Goal: Find specific page/section: Find specific page/section

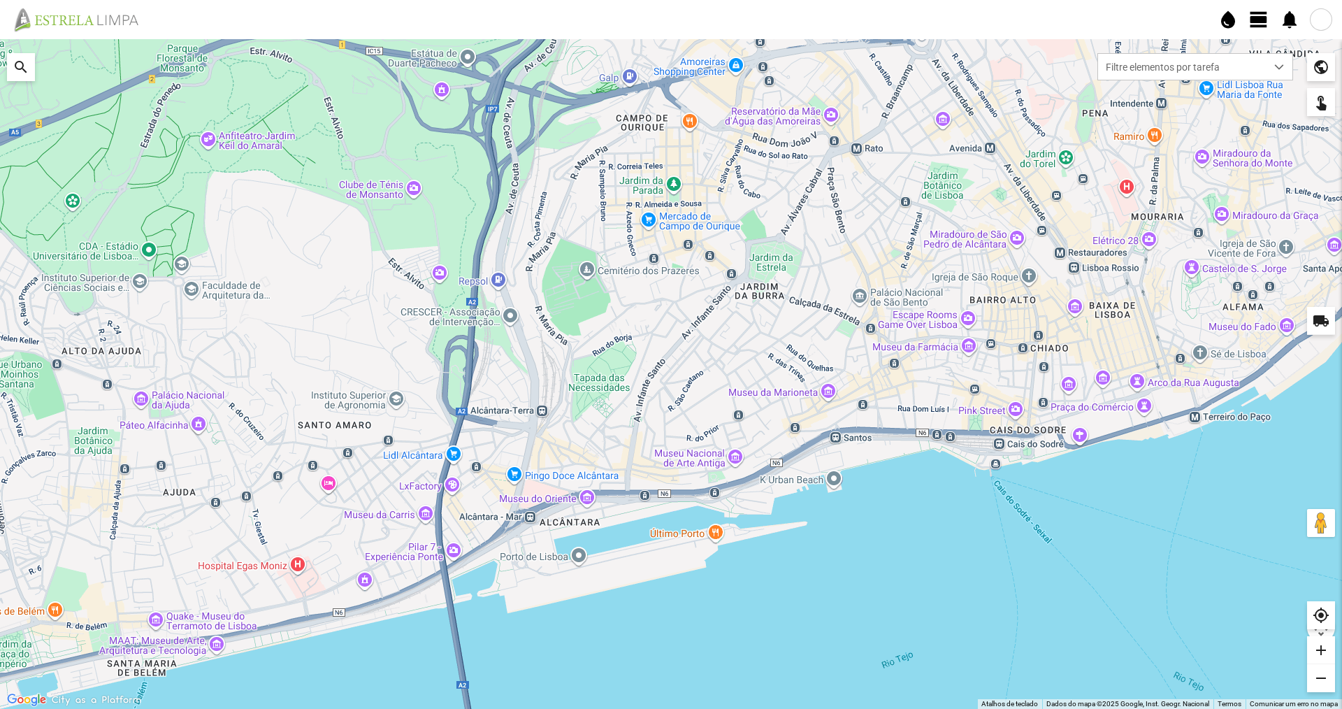
drag, startPoint x: 742, startPoint y: 366, endPoint x: 724, endPoint y: 247, distance: 119.6
click at [724, 247] on div at bounding box center [671, 374] width 1342 height 670
click at [1160, 73] on span "Filtre elementos por tarefa" at bounding box center [1182, 67] width 168 height 26
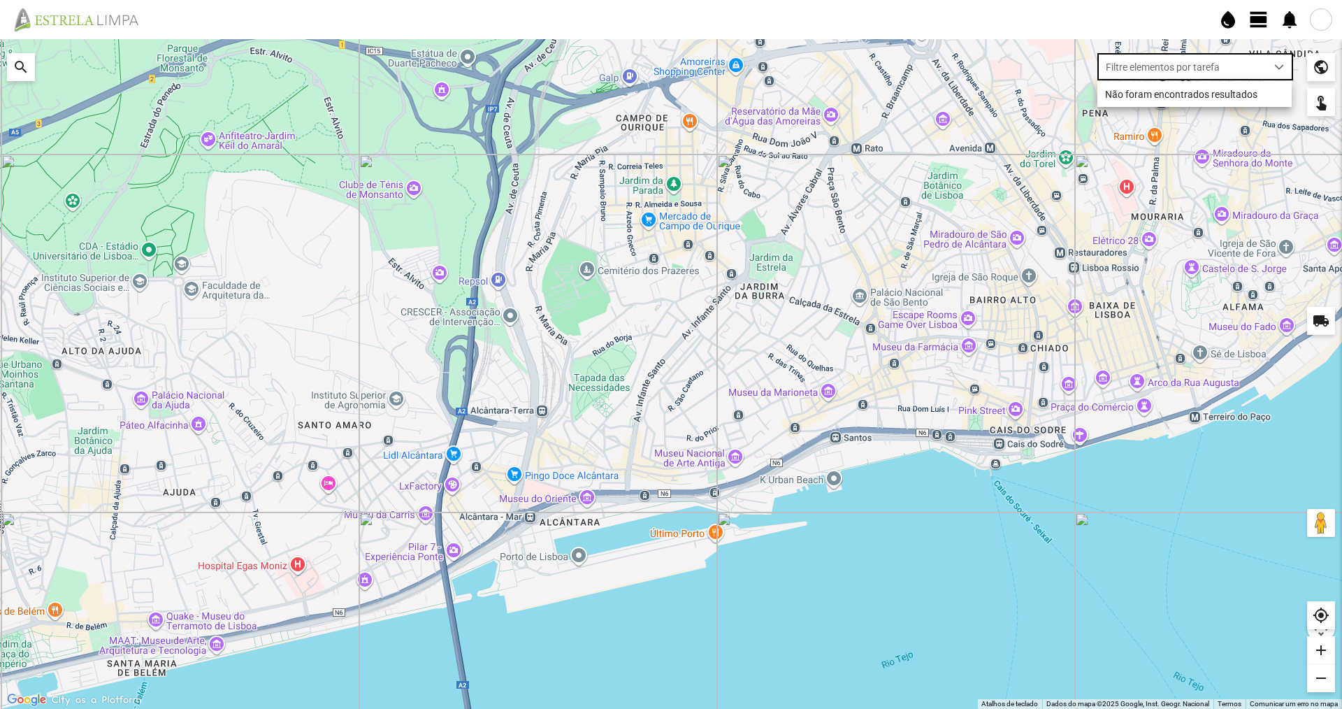
scroll to position [8, 62]
click at [1179, 92] on li "Não foram encontrados resultados" at bounding box center [1195, 94] width 194 height 26
click at [1315, 29] on fbc-header "water_drop view_day notifications" at bounding box center [671, 19] width 1342 height 39
click at [1316, 25] on div at bounding box center [1321, 19] width 22 height 22
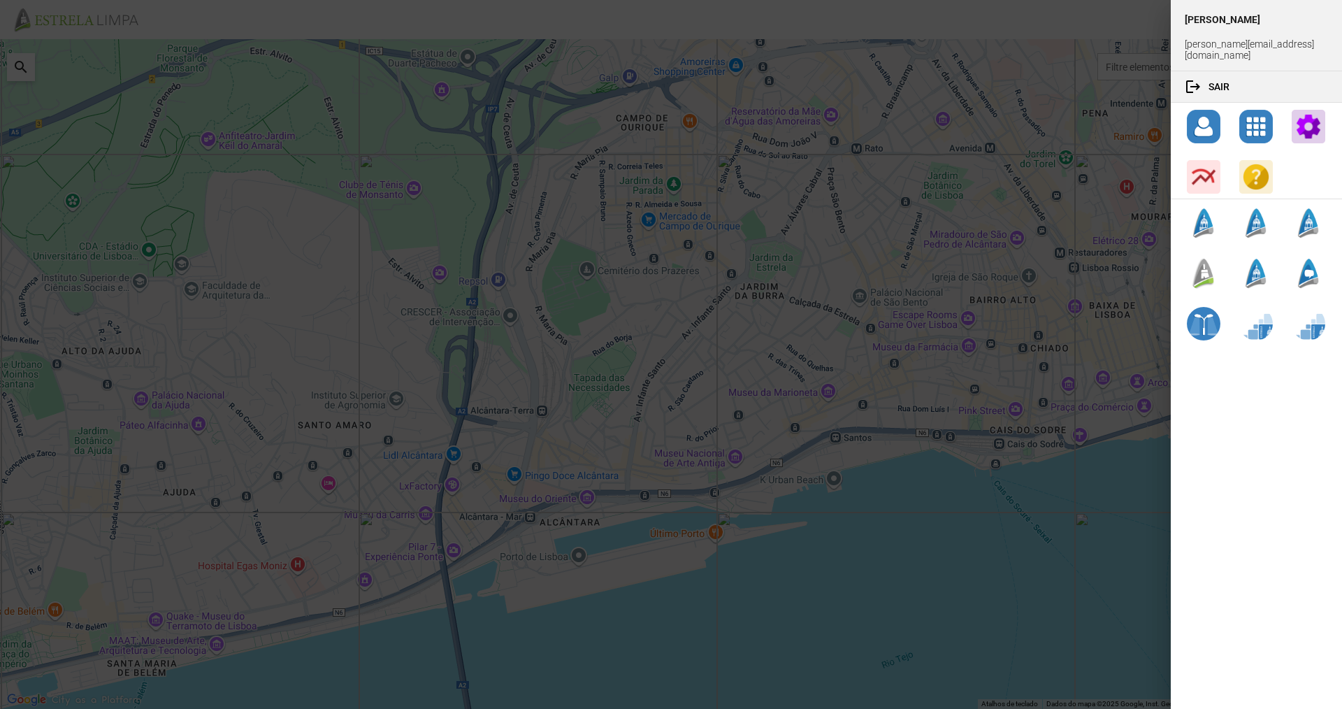
click at [1081, 182] on div at bounding box center [671, 354] width 1342 height 709
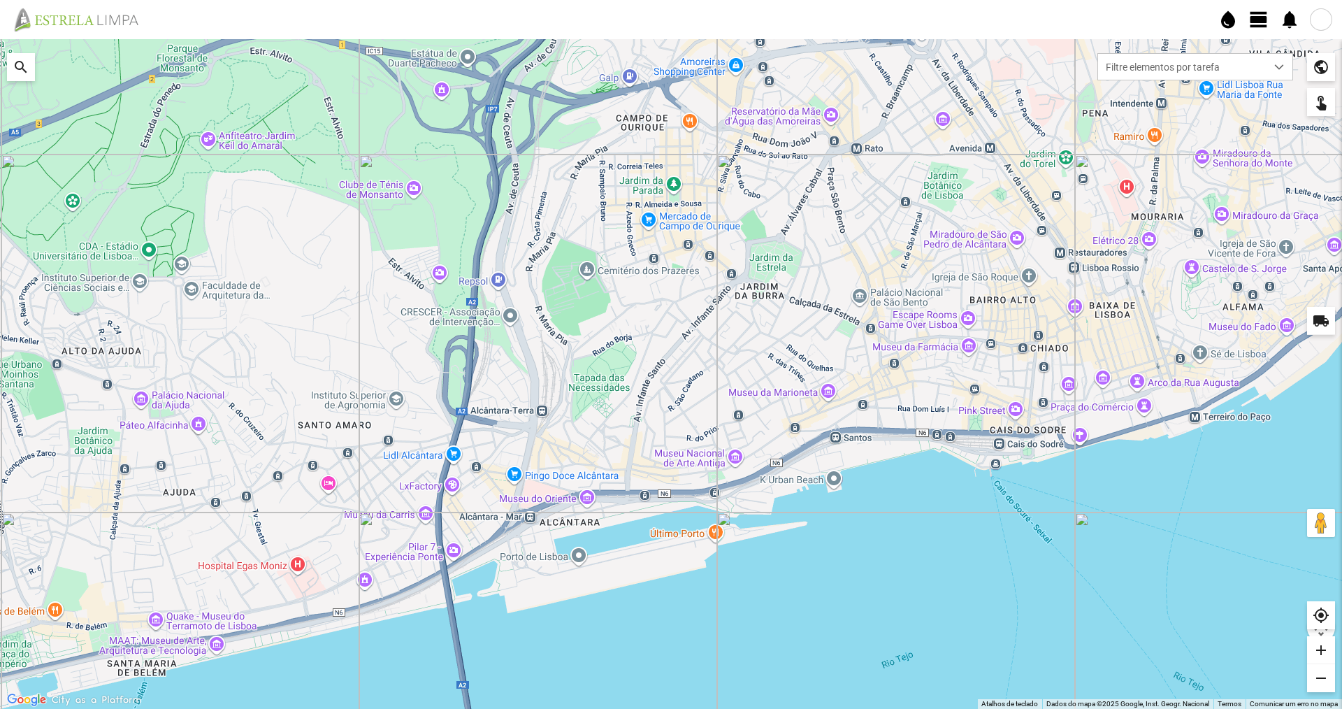
click at [1007, 208] on div at bounding box center [671, 354] width 1342 height 709
click at [1318, 69] on div "public" at bounding box center [1321, 67] width 28 height 28
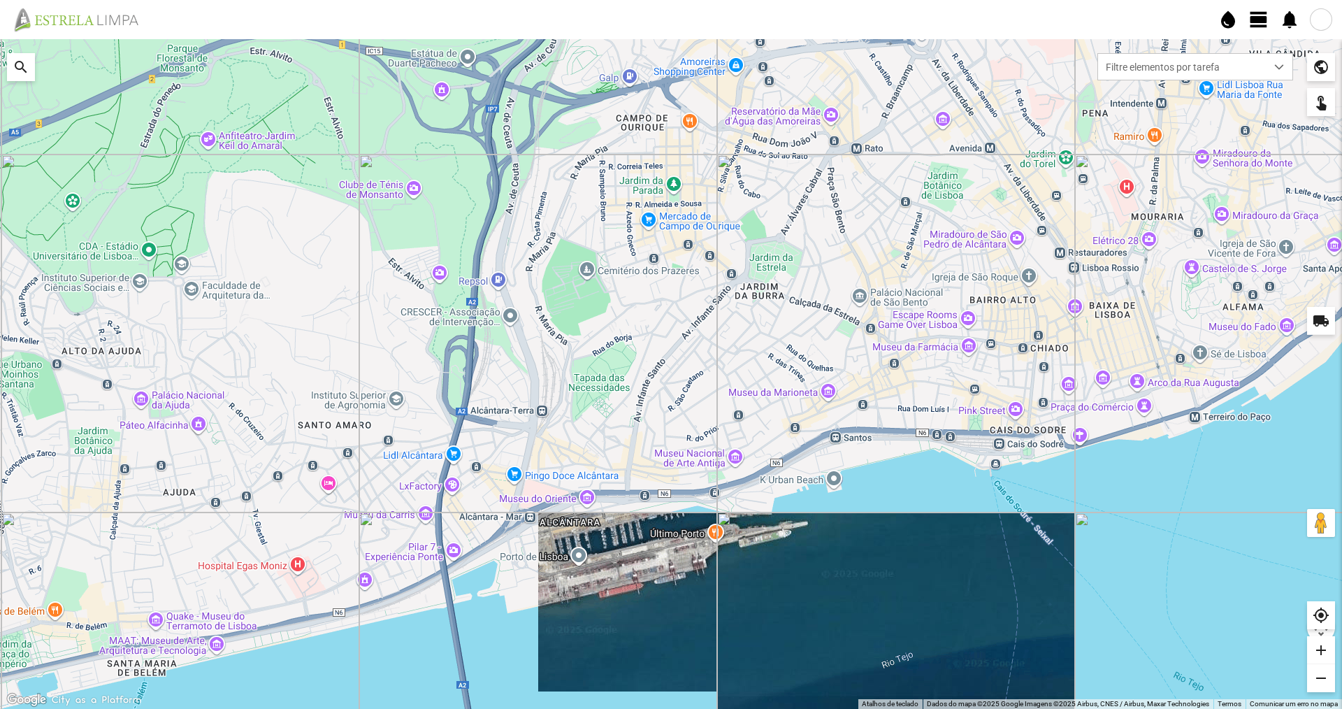
click at [1311, 103] on div "touch_app" at bounding box center [1321, 102] width 28 height 28
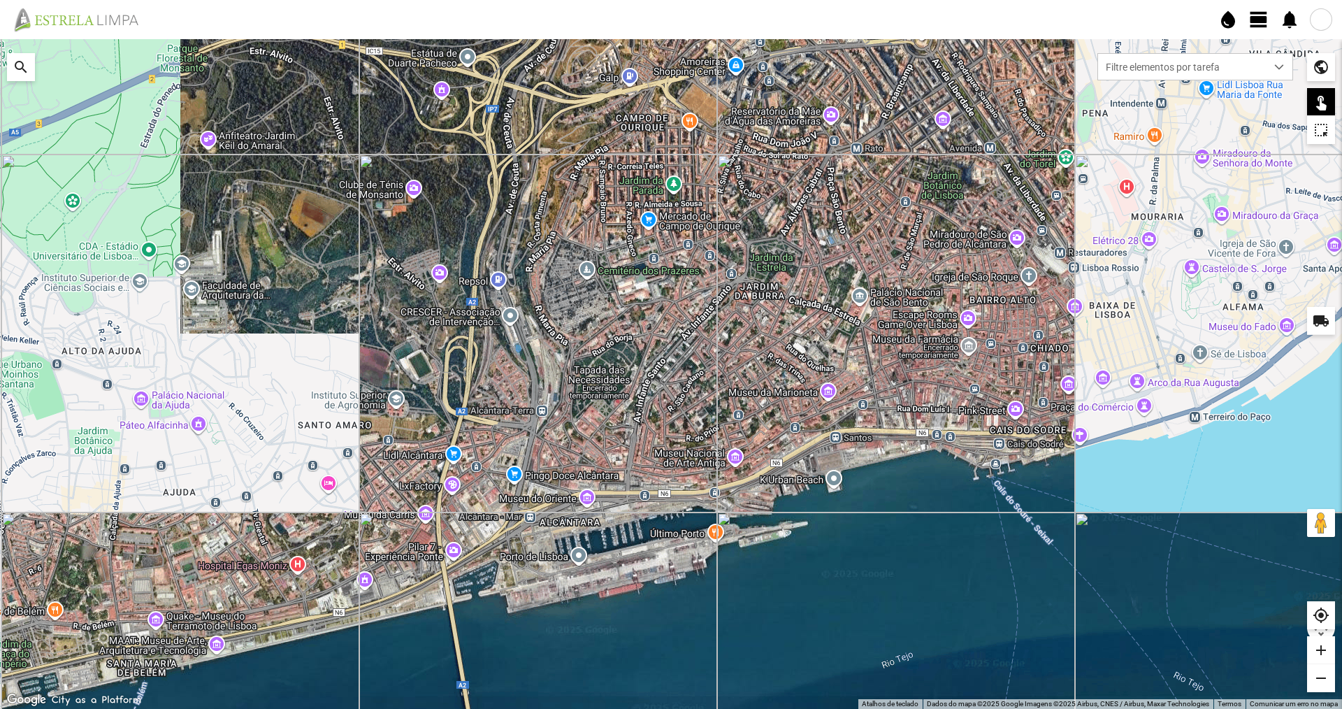
click at [1315, 69] on div "public" at bounding box center [1321, 67] width 28 height 28
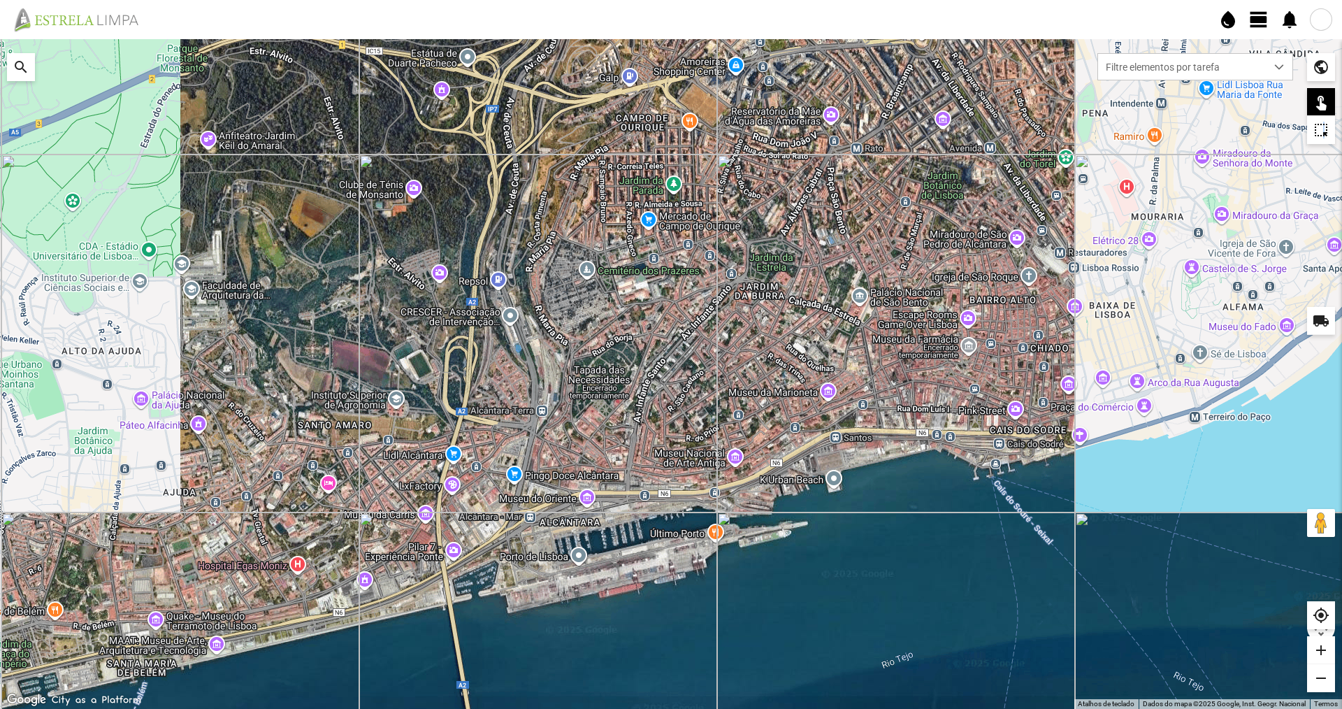
click at [1323, 132] on div "highlight_alt" at bounding box center [1321, 130] width 28 height 28
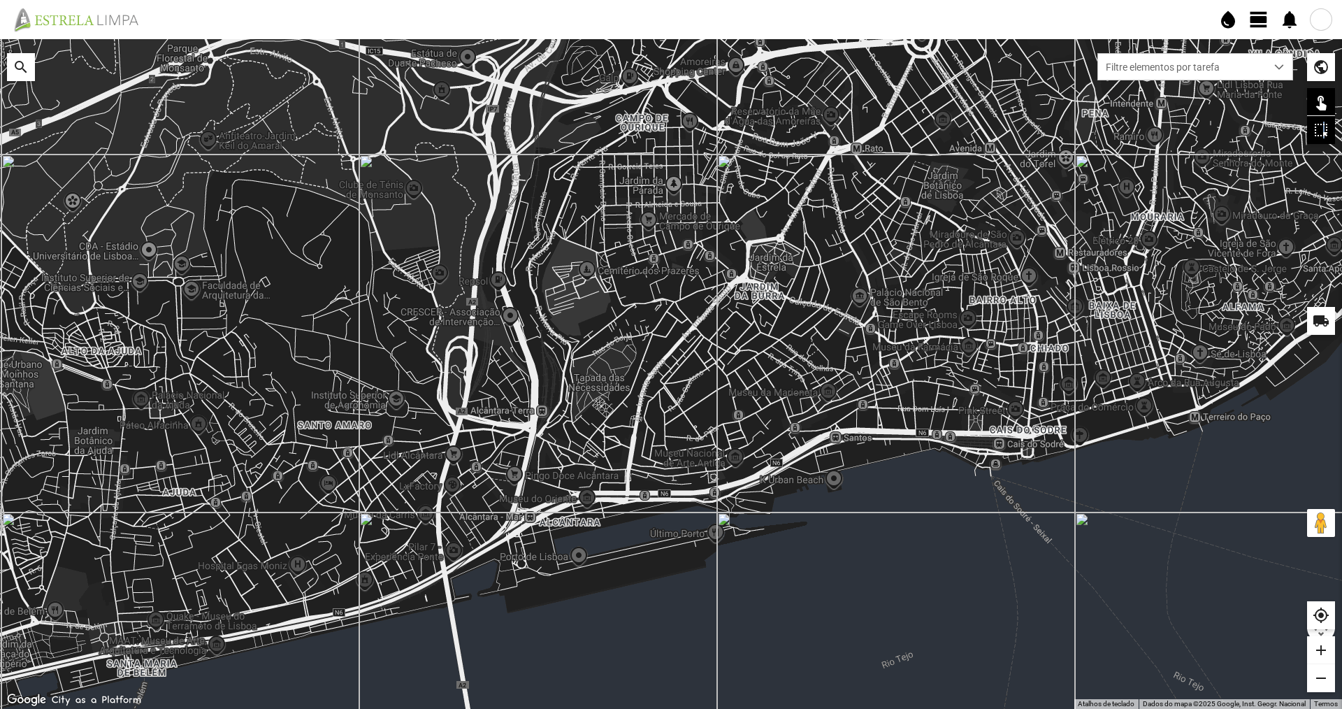
drag, startPoint x: 649, startPoint y: 301, endPoint x: 754, endPoint y: 470, distance: 200.0
click at [752, 489] on div at bounding box center [671, 374] width 1342 height 670
click at [1318, 71] on div "public" at bounding box center [1321, 67] width 28 height 28
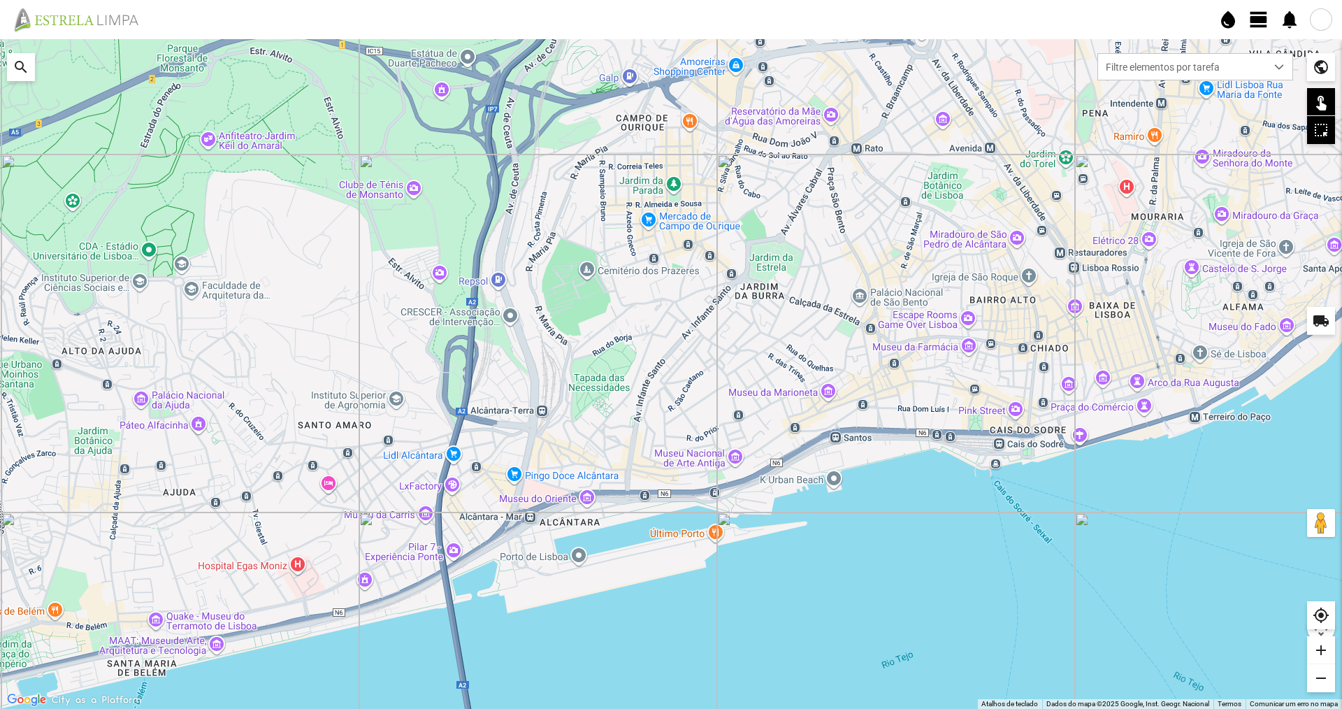
click at [1317, 326] on div "local_shipping" at bounding box center [1321, 321] width 28 height 28
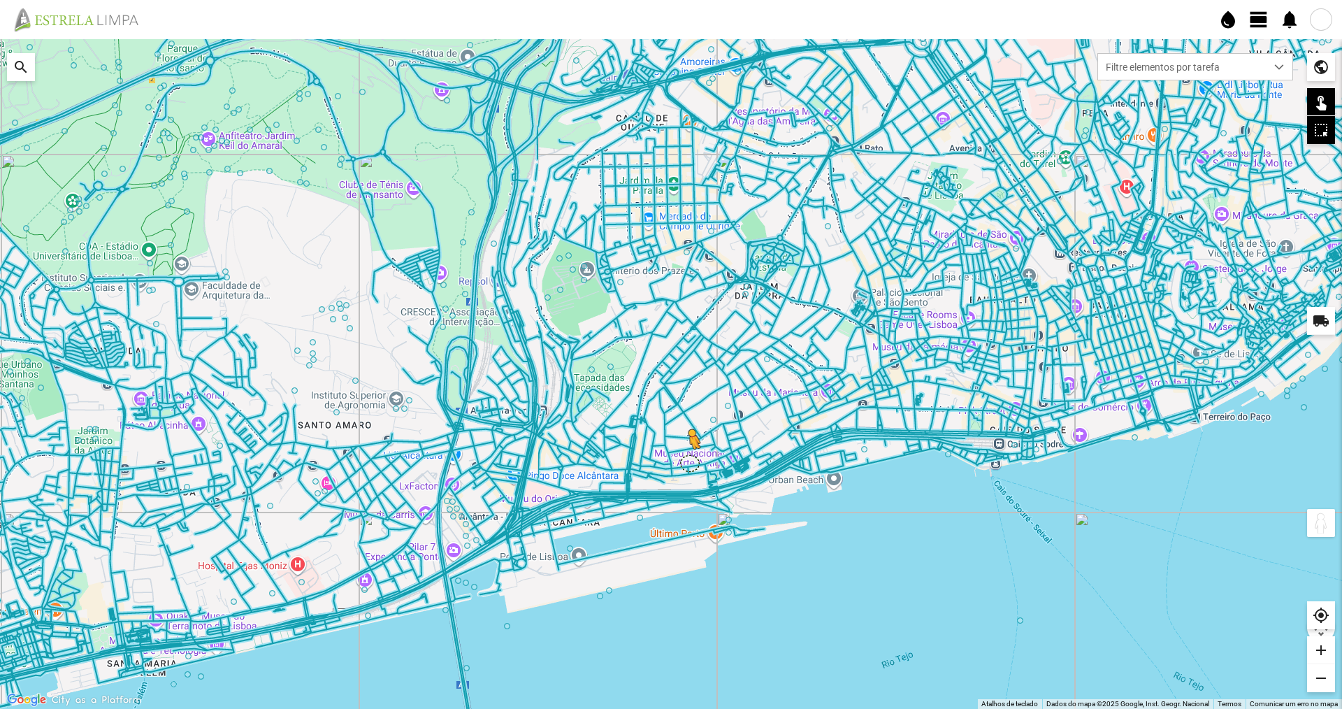
drag, startPoint x: 1334, startPoint y: 514, endPoint x: 689, endPoint y: 463, distance: 647.2
click at [689, 463] on div "Para ativar a funcionalidade de arrastar com o teclado, prima Alt + Enter. Quan…" at bounding box center [671, 374] width 1342 height 670
